Goal: Information Seeking & Learning: Learn about a topic

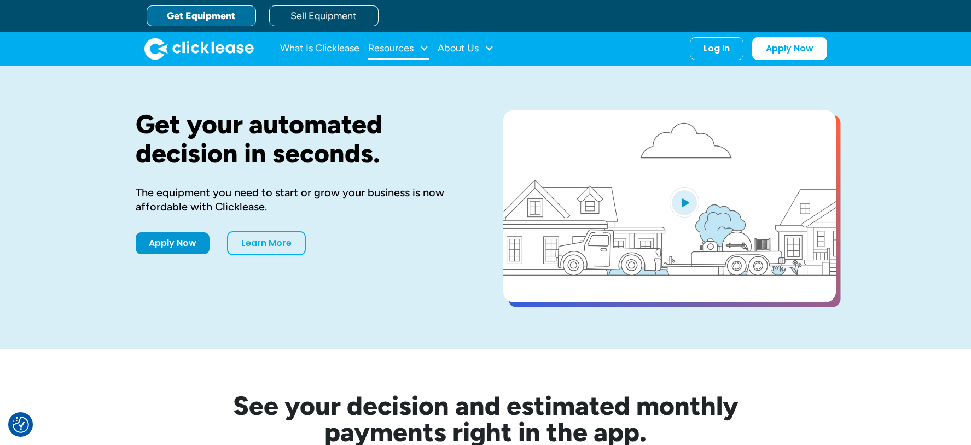
click at [427, 47] on div at bounding box center [424, 48] width 10 height 10
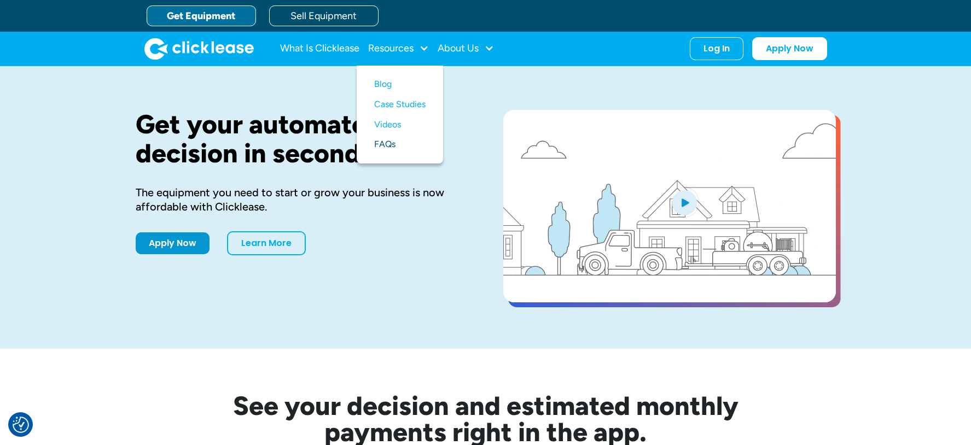
click at [387, 146] on link "FAQs" at bounding box center [399, 145] width 51 height 20
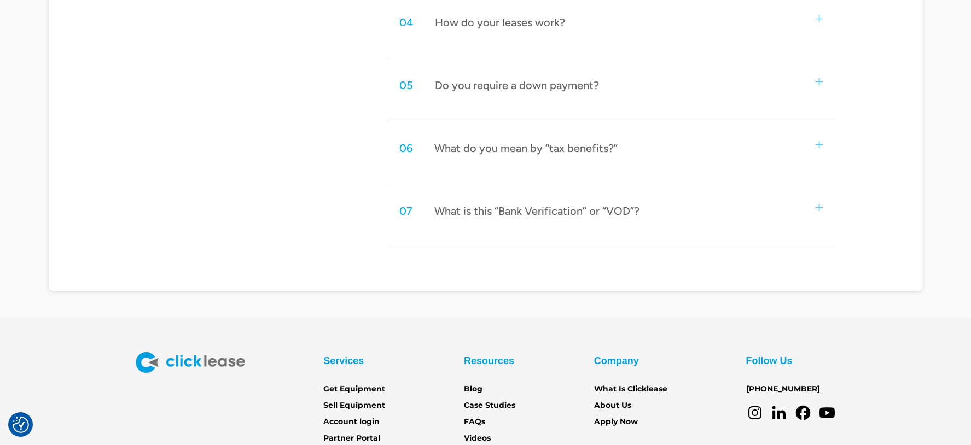
scroll to position [788, 0]
click at [478, 421] on link "FAQs" at bounding box center [474, 421] width 21 height 12
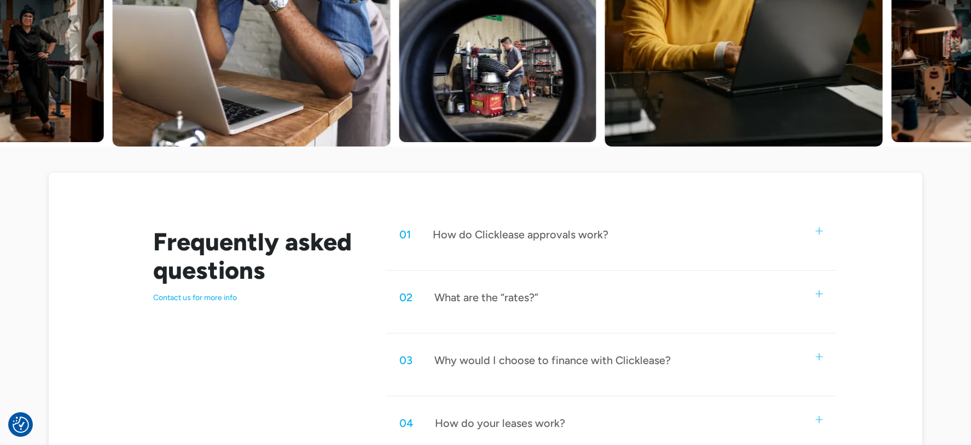
scroll to position [394, 0]
